Goal: Task Accomplishment & Management: Manage account settings

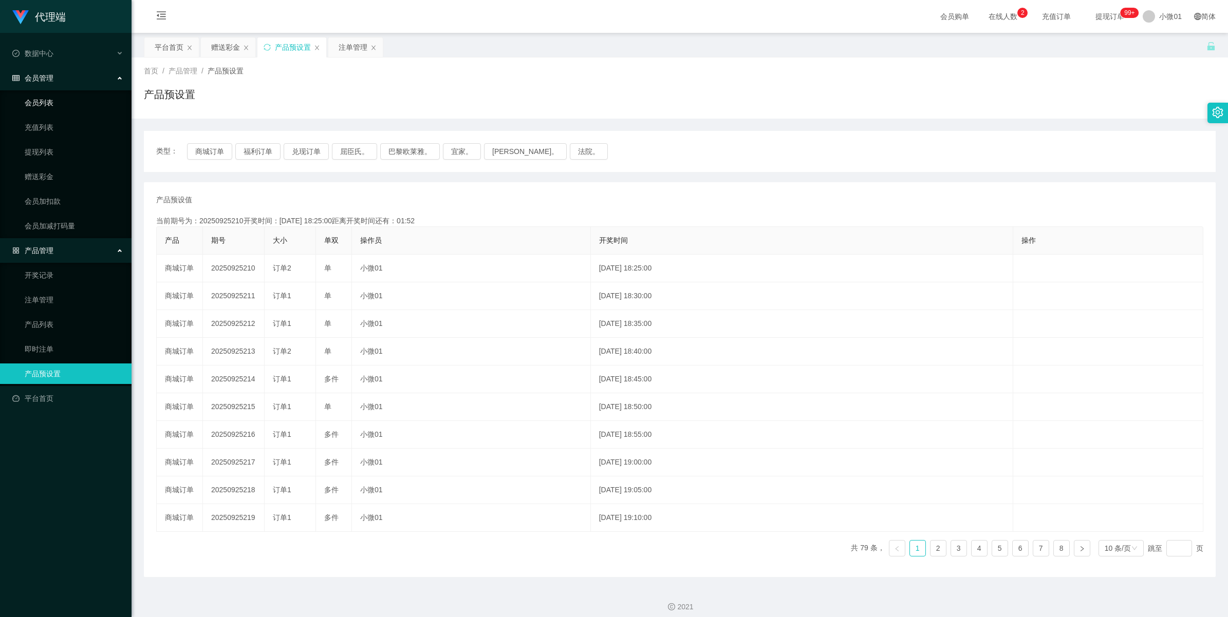
click at [37, 105] on link "会员列表" at bounding box center [74, 102] width 99 height 21
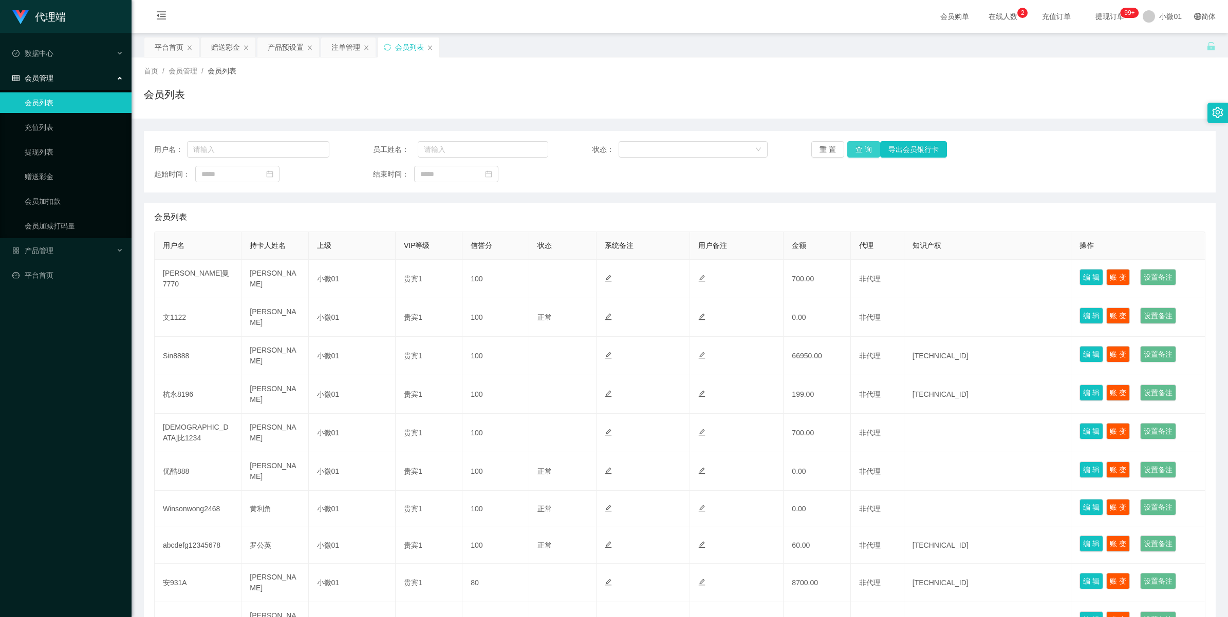
click at [864, 151] on button "查 询" at bounding box center [863, 149] width 33 height 16
click at [864, 151] on div "重 置 查 询 导出会员银行卡" at bounding box center [898, 149] width 175 height 16
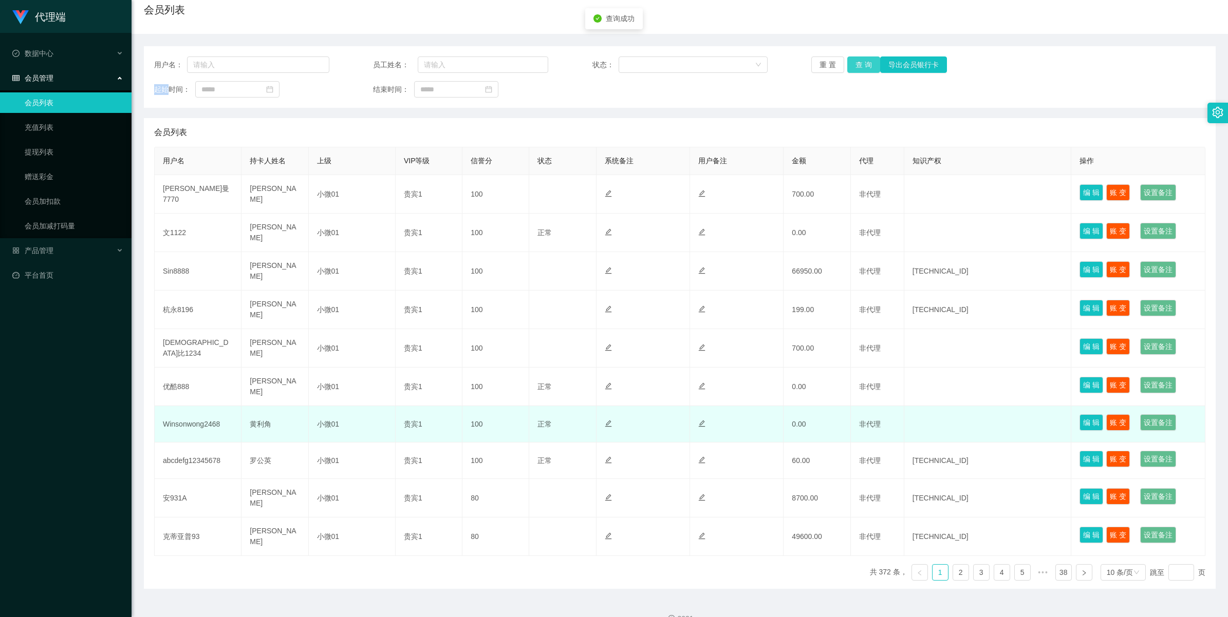
scroll to position [91, 0]
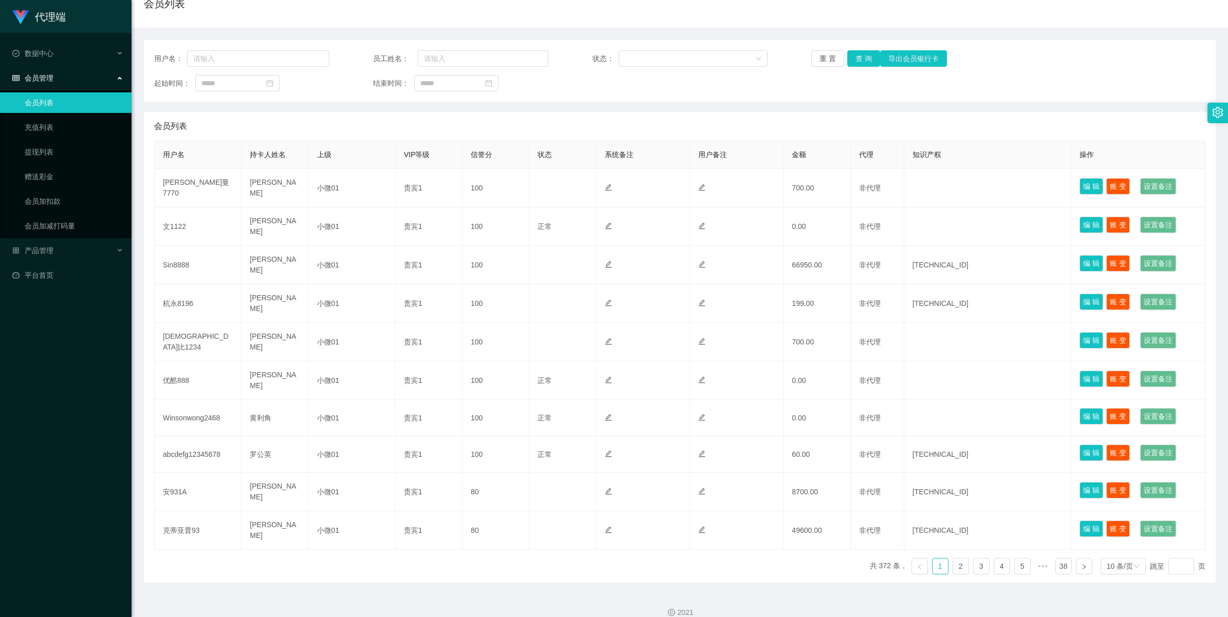
click at [1152, 0] on html "代理端 数据中心 会员管理 会员列表 充值列表 提现列表 赠送彩金 会员加扣款 会员加减打码量 产品管理 开奖记录 注单管理 产品列表 即时注单 产品预设置 …" at bounding box center [614, 308] width 1228 height 617
click at [34, 276] on link "平台首页" at bounding box center [67, 275] width 111 height 21
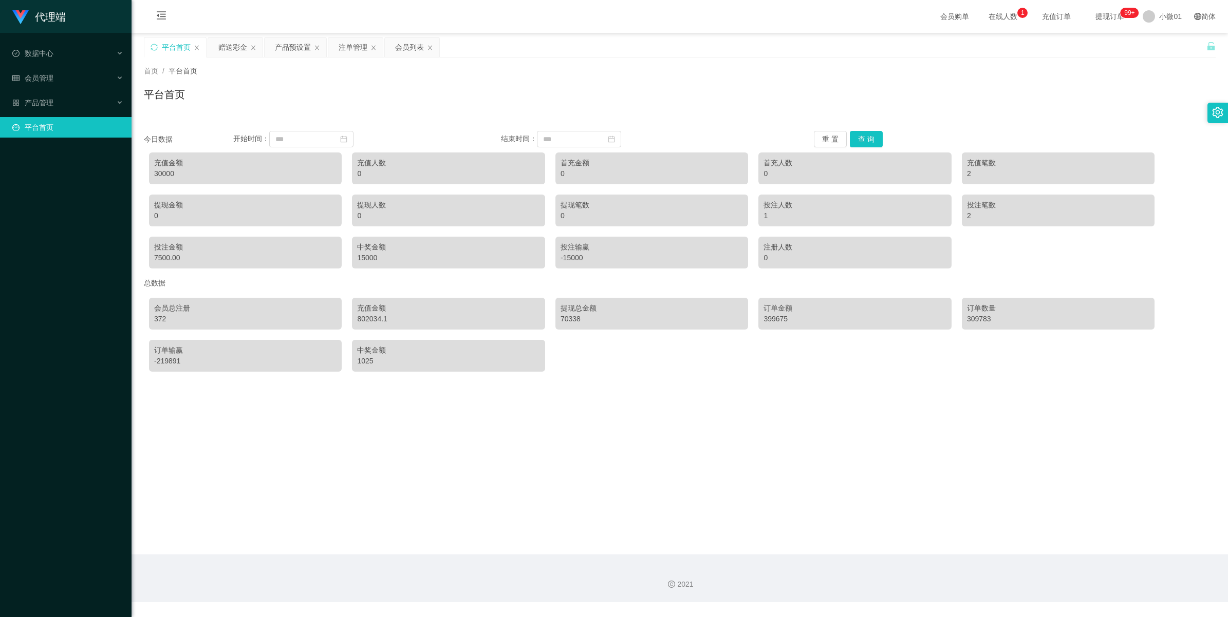
click at [29, 137] on link "平台首页" at bounding box center [67, 127] width 111 height 21
click at [36, 104] on font "产品管理" at bounding box center [39, 103] width 29 height 8
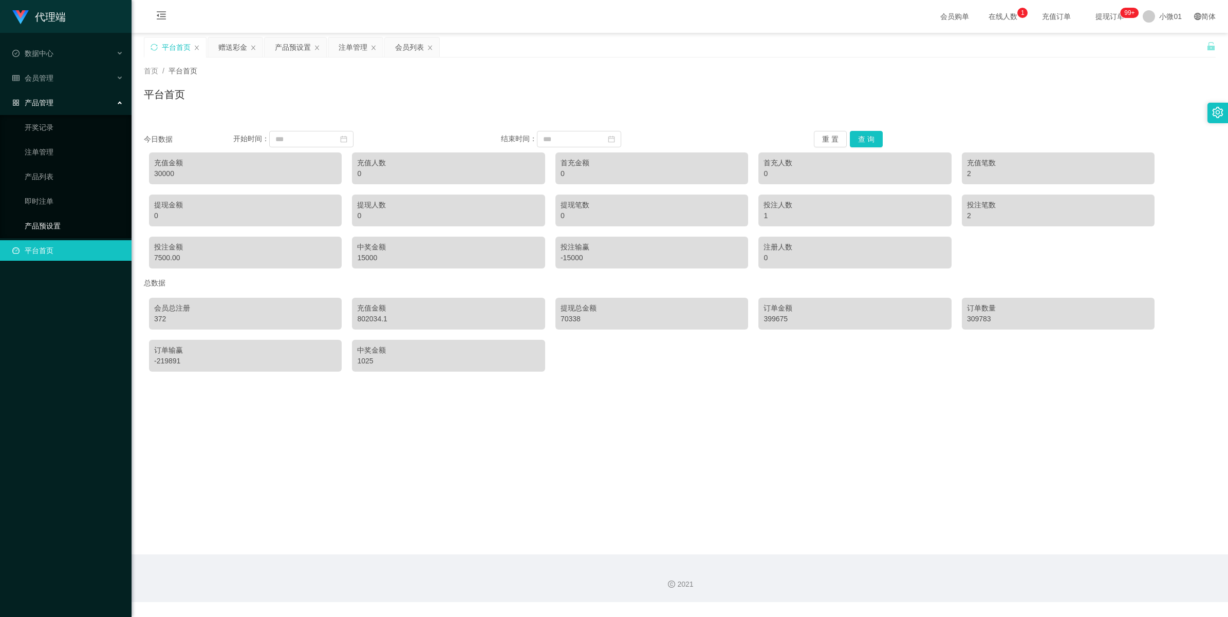
click at [52, 232] on link "产品预设置" at bounding box center [74, 226] width 99 height 21
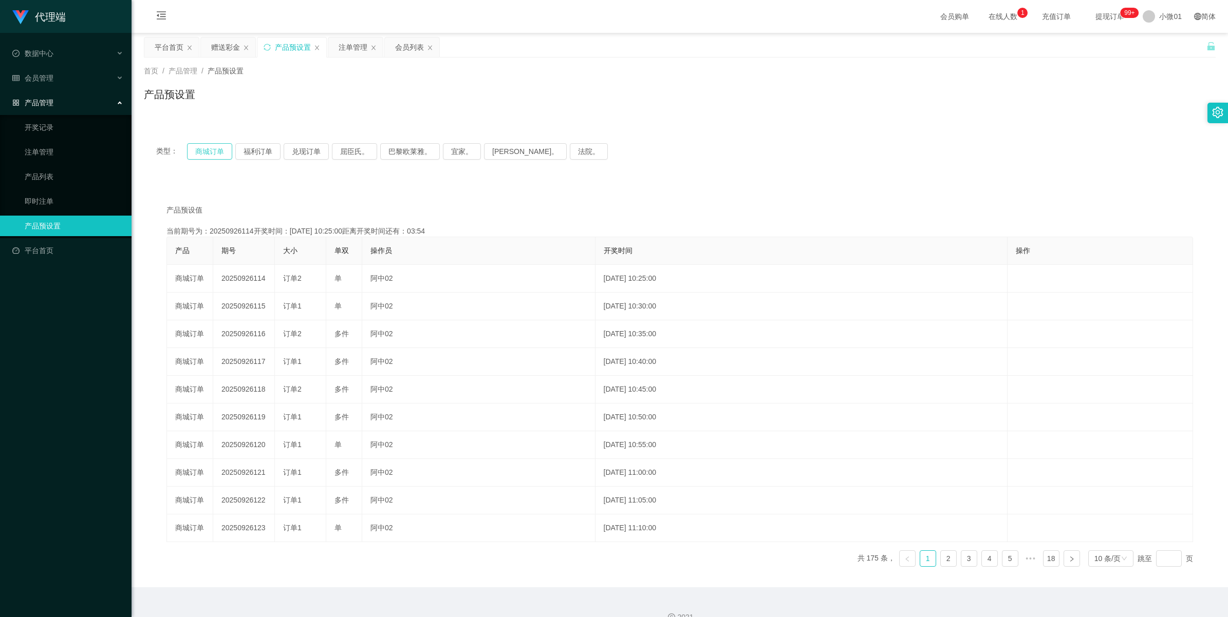
click at [209, 155] on button "商城订单" at bounding box center [209, 151] width 45 height 16
click at [1159, 14] on span "小微01" at bounding box center [1170, 16] width 23 height 33
click at [1164, 45] on span "退出登录" at bounding box center [1161, 45] width 29 height 8
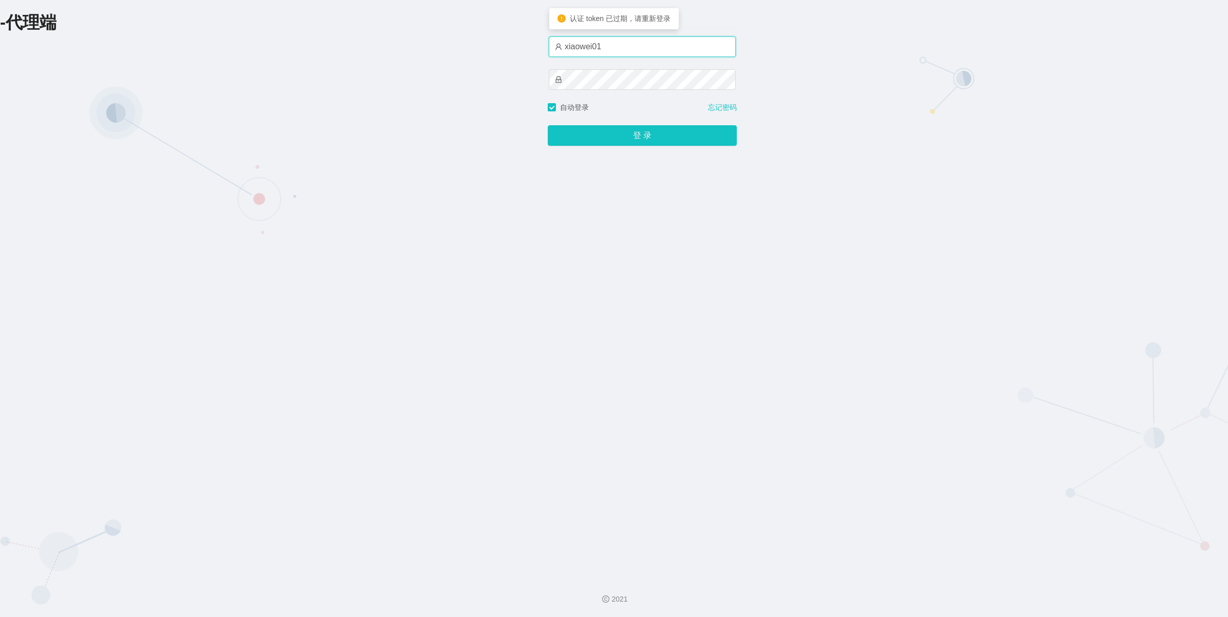
click at [612, 51] on input "xiaowei01" at bounding box center [642, 46] width 187 height 21
type input "azhong01"
click at [548, 125] on button "登 录" at bounding box center [642, 135] width 189 height 21
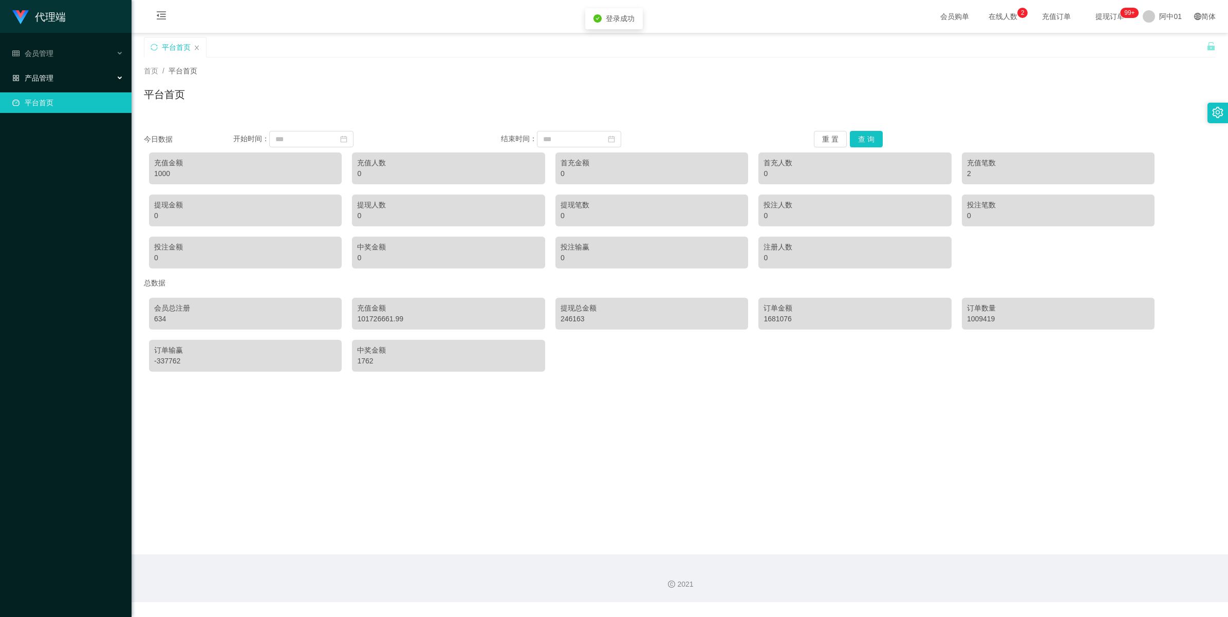
click at [36, 83] on div "产品管理" at bounding box center [66, 78] width 132 height 21
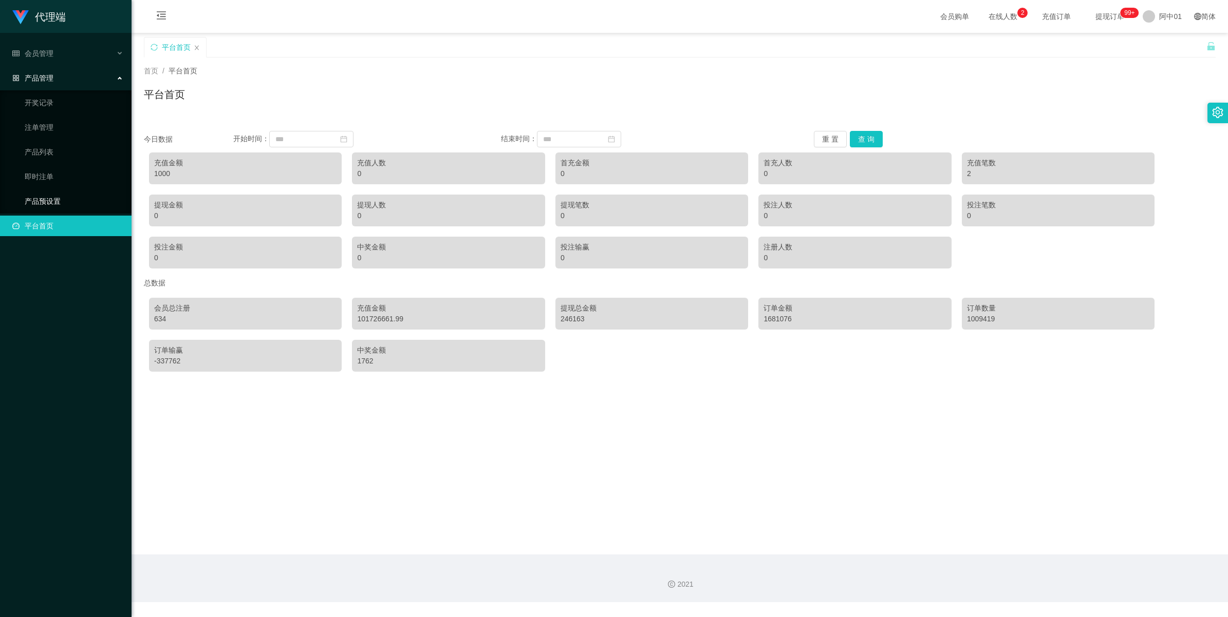
click at [47, 199] on link "产品预设置" at bounding box center [74, 201] width 99 height 21
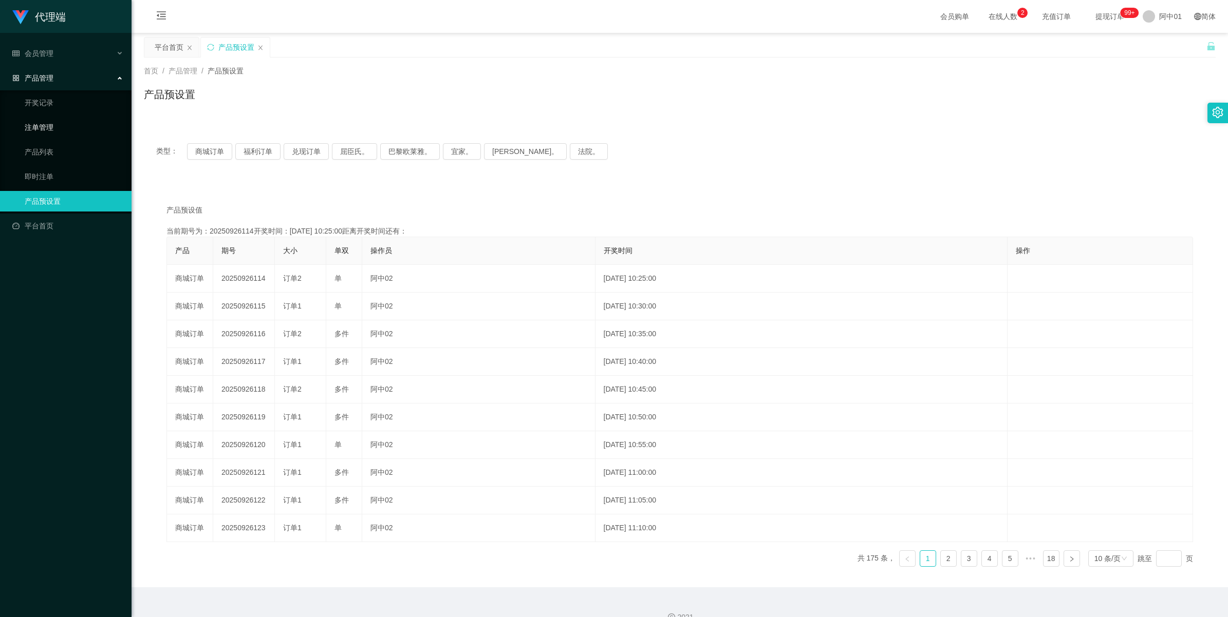
click at [42, 133] on link "注单管理" at bounding box center [74, 127] width 99 height 21
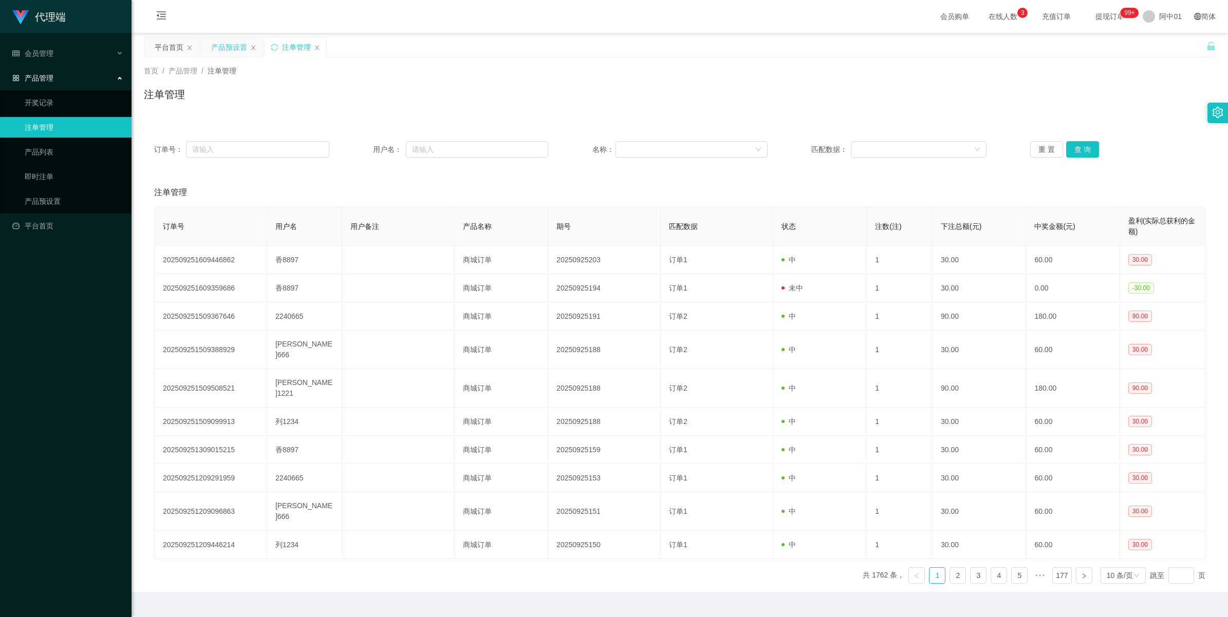
click at [230, 48] on div "产品预设置" at bounding box center [229, 47] width 36 height 20
